Goal: Transaction & Acquisition: Download file/media

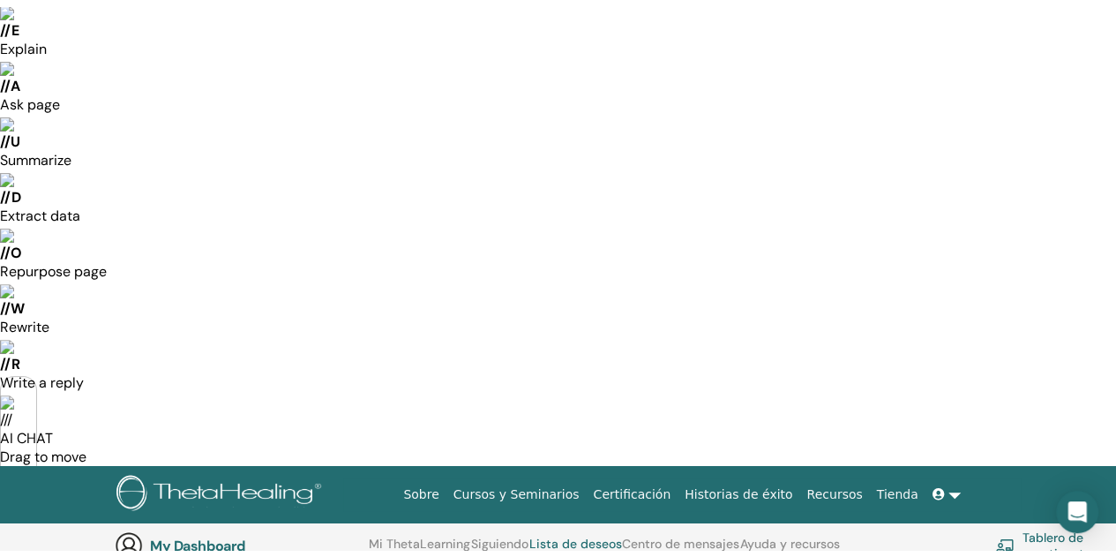
scroll to position [1, 0]
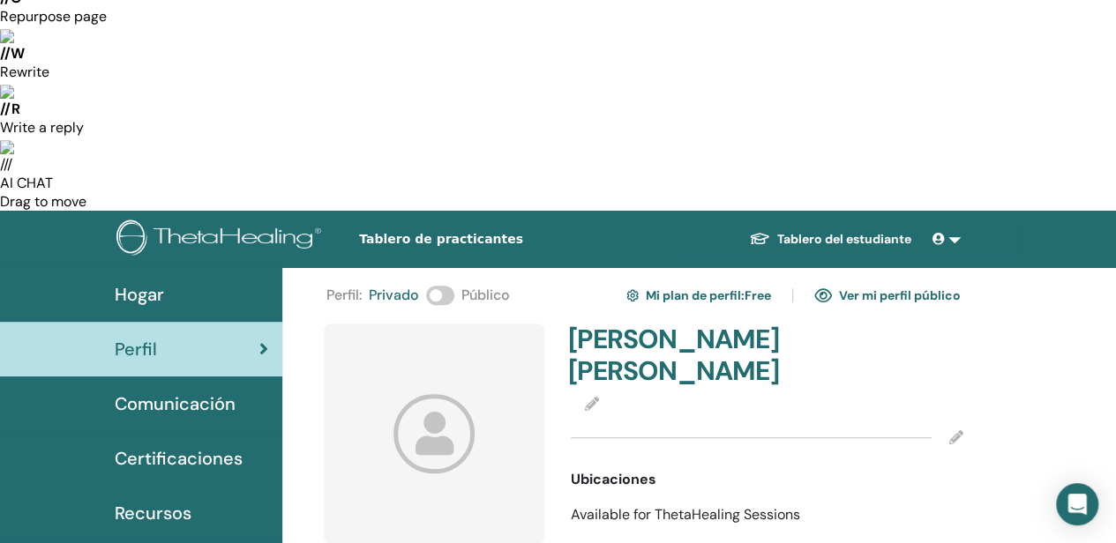
scroll to position [441, 0]
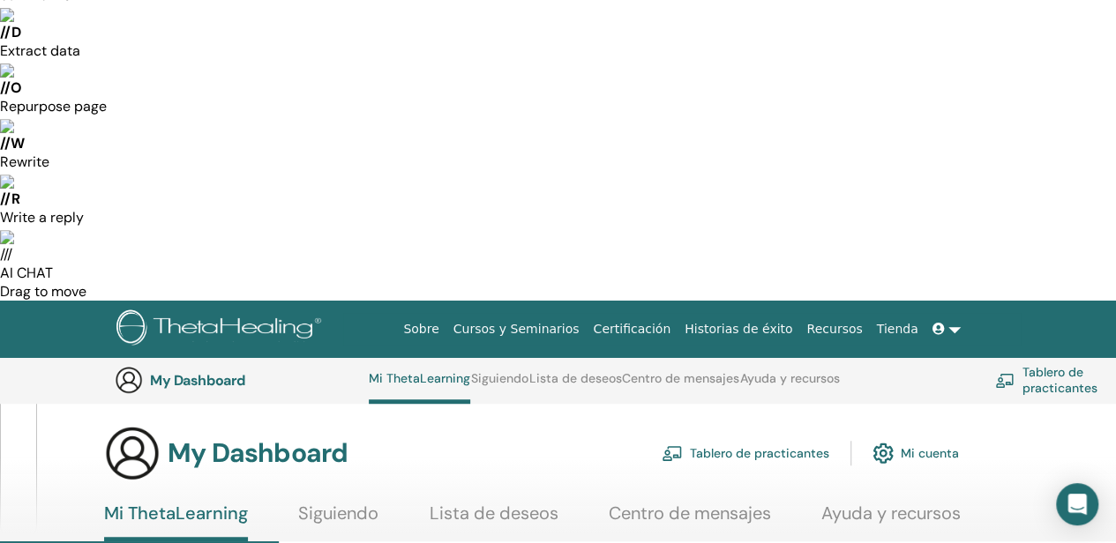
scroll to position [399, 0]
